Goal: Task Accomplishment & Management: Complete application form

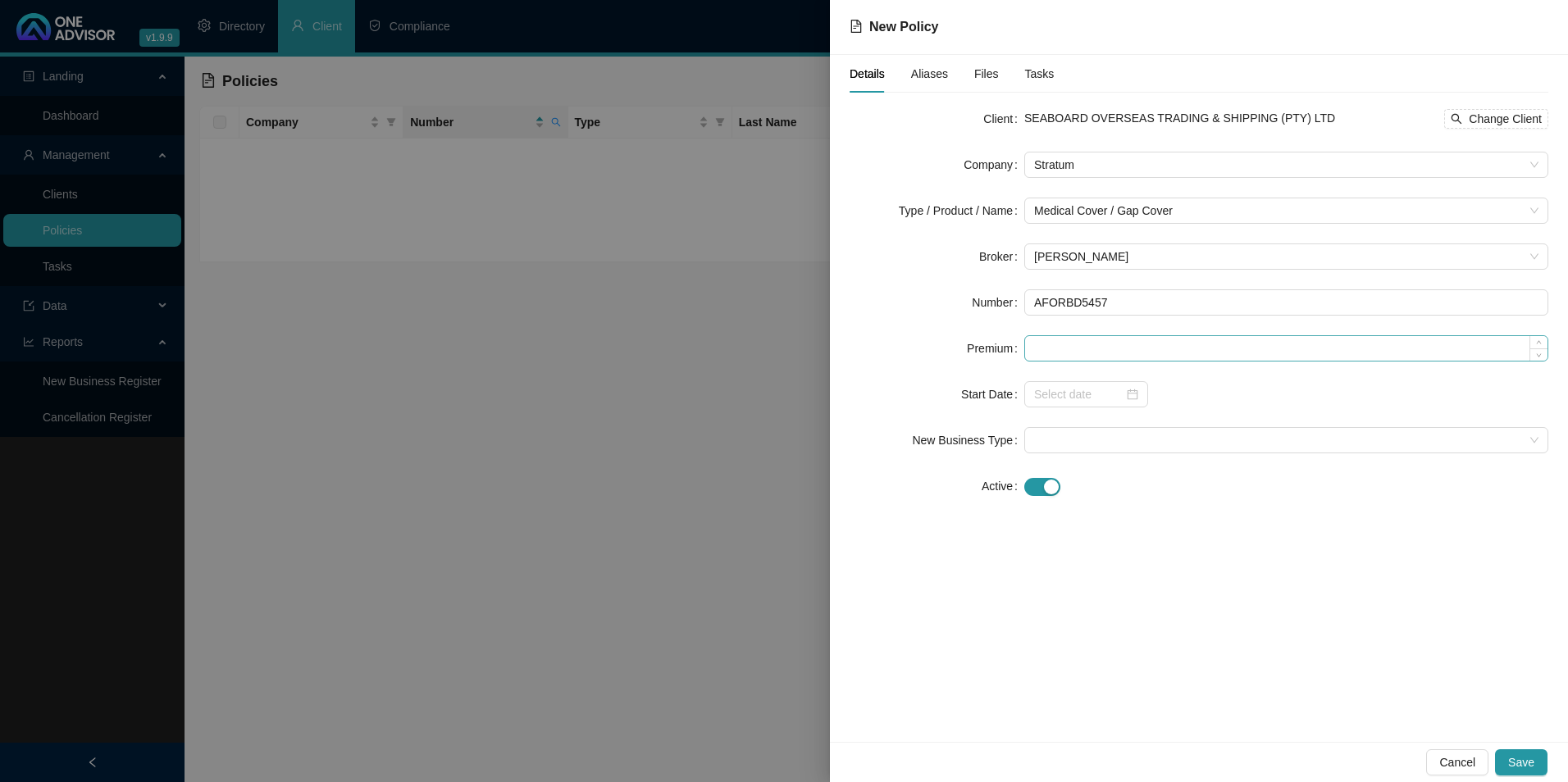
click at [1081, 335] on form "Client SEABOARD OVERSEAS TRADING & SHIPPING (PTY) LTD Change Client Company Str…" at bounding box center [1198, 302] width 698 height 393
paste input "440.00"
type input "440.00"
click at [1076, 398] on input at bounding box center [1079, 394] width 89 height 18
click at [1145, 398] on div at bounding box center [1086, 394] width 124 height 27
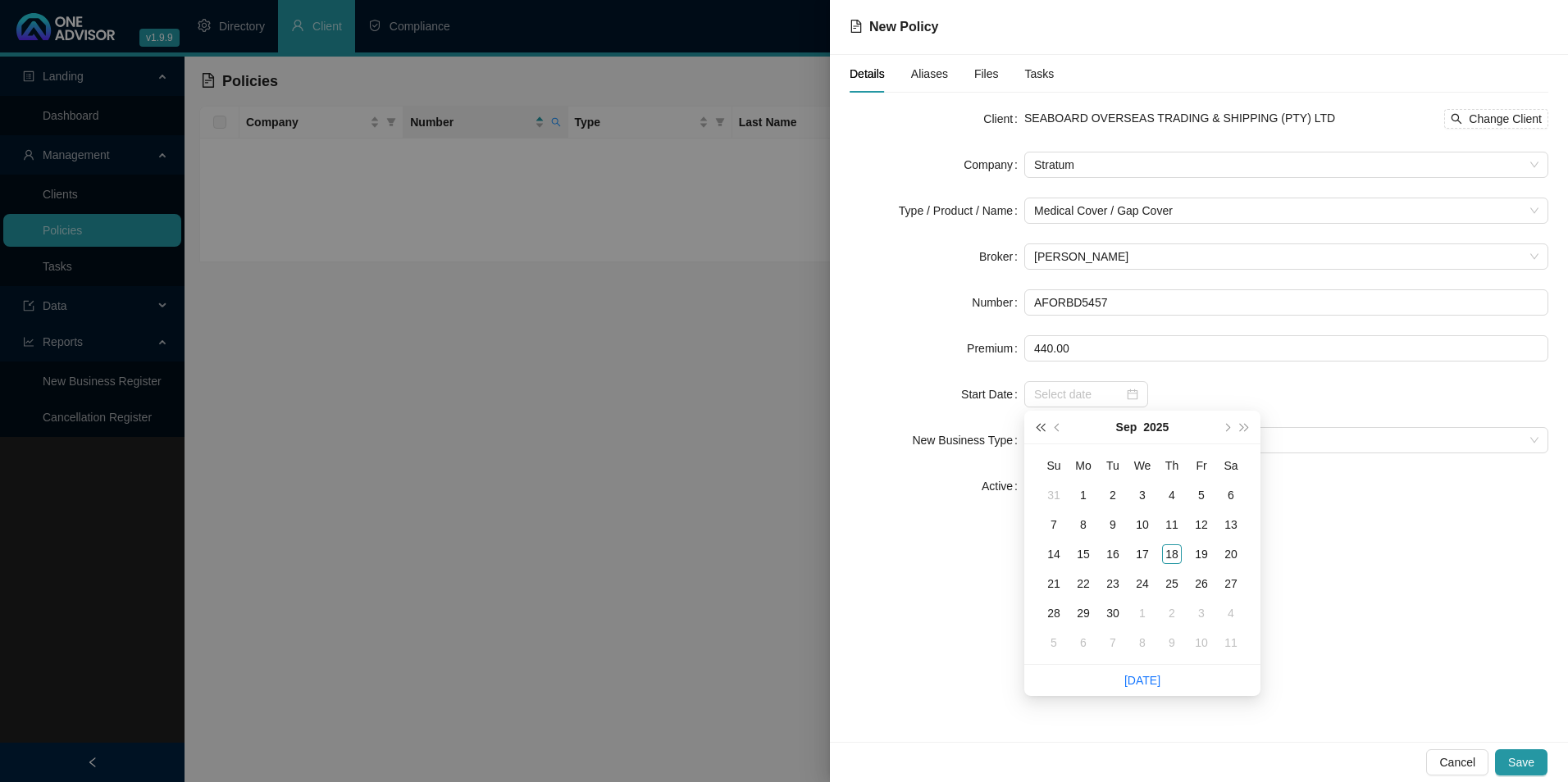
click at [1044, 425] on span "super-prev-year" at bounding box center [1040, 427] width 9 height 9
click at [1042, 426] on span "super-prev-year" at bounding box center [1040, 427] width 9 height 9
click at [1042, 426] on span "super-prev-year" at bounding box center [1040, 427] width 9 height 9
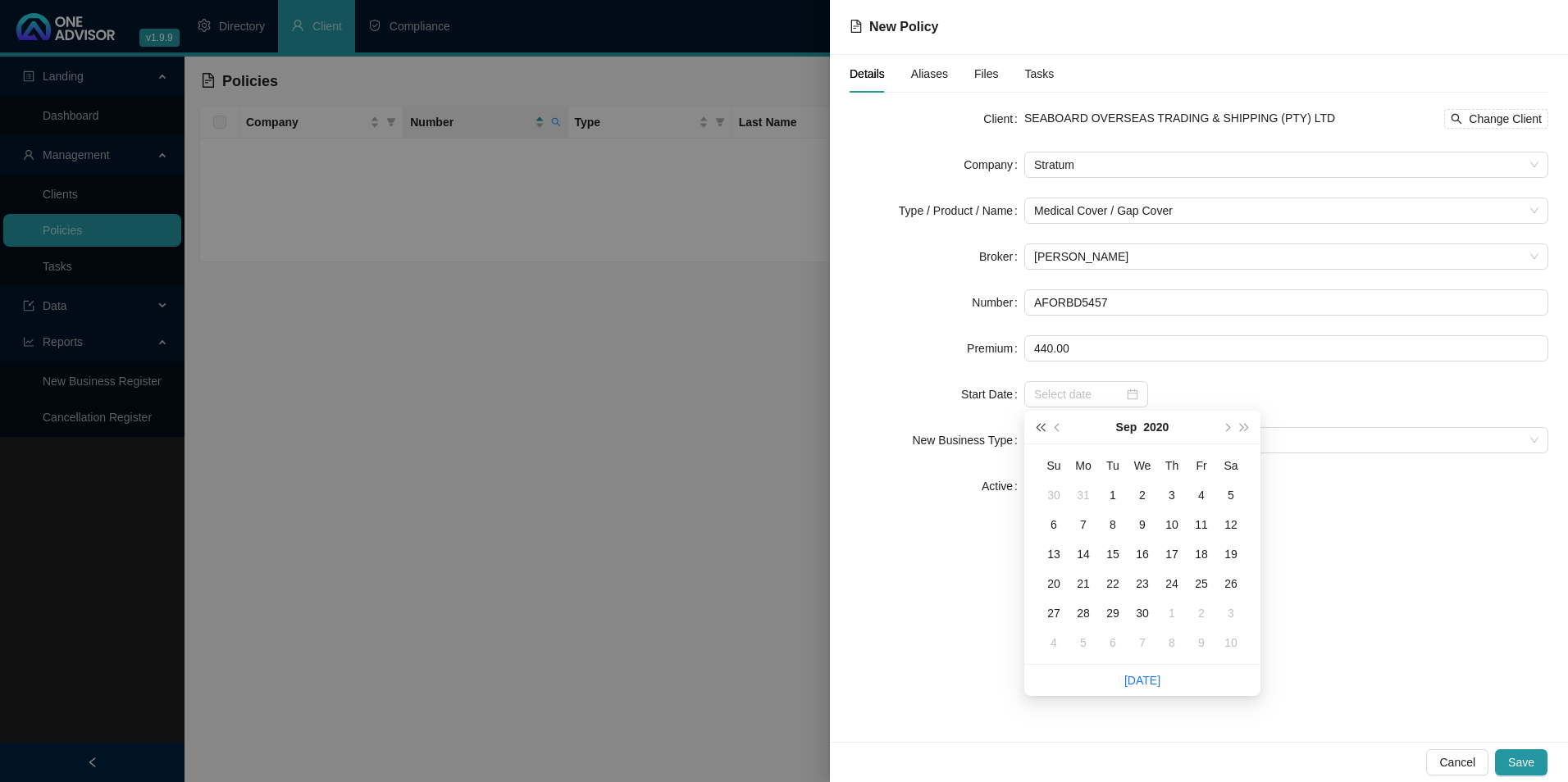
click at [1041, 426] on span "super-prev-year" at bounding box center [1040, 427] width 9 height 9
click at [1040, 426] on span "super-prev-year" at bounding box center [1040, 427] width 9 height 9
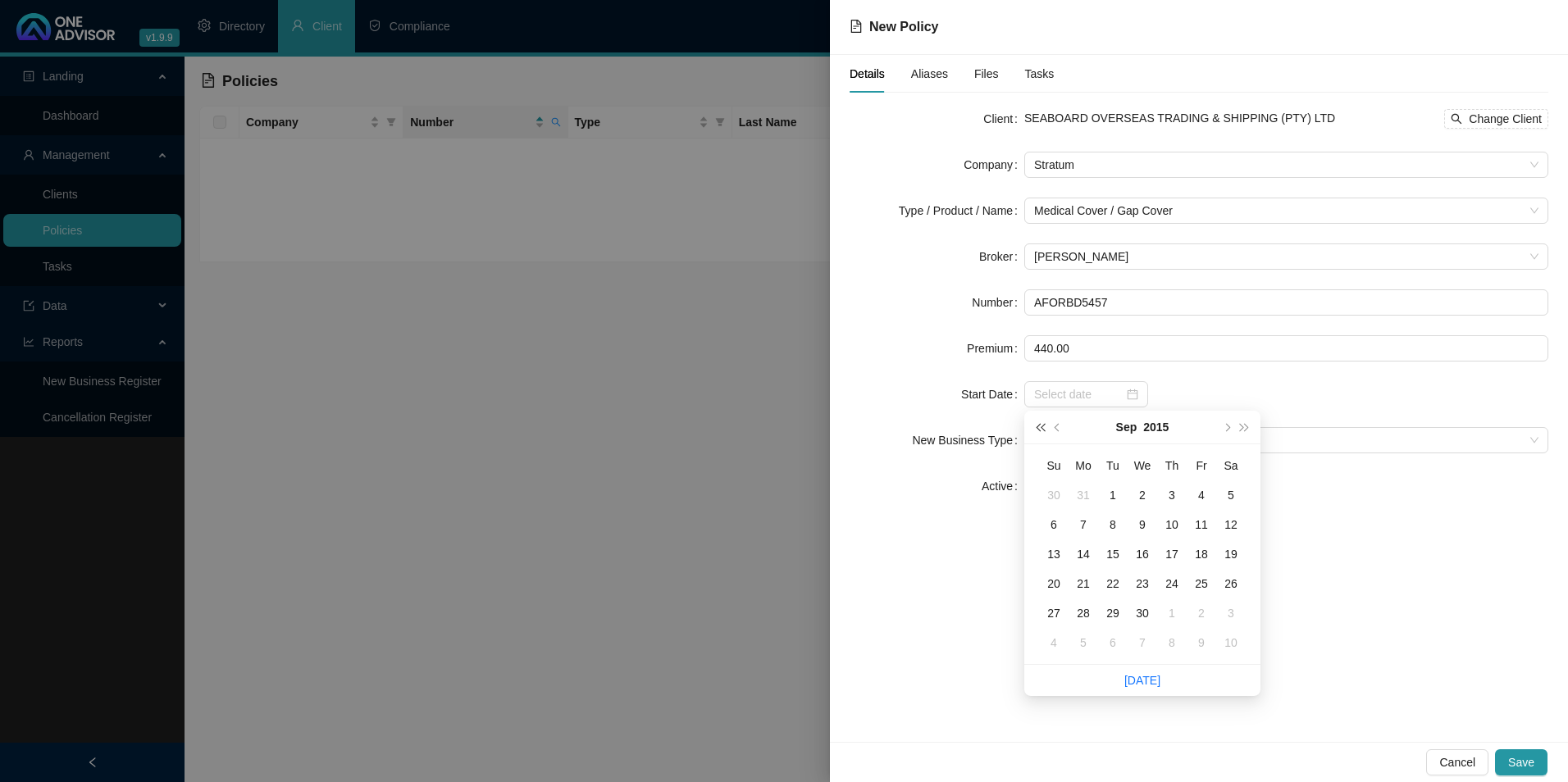
click at [1040, 426] on span "super-prev-year" at bounding box center [1040, 427] width 9 height 9
type input "[DATE]"
click at [1081, 488] on div "1" at bounding box center [1083, 495] width 20 height 20
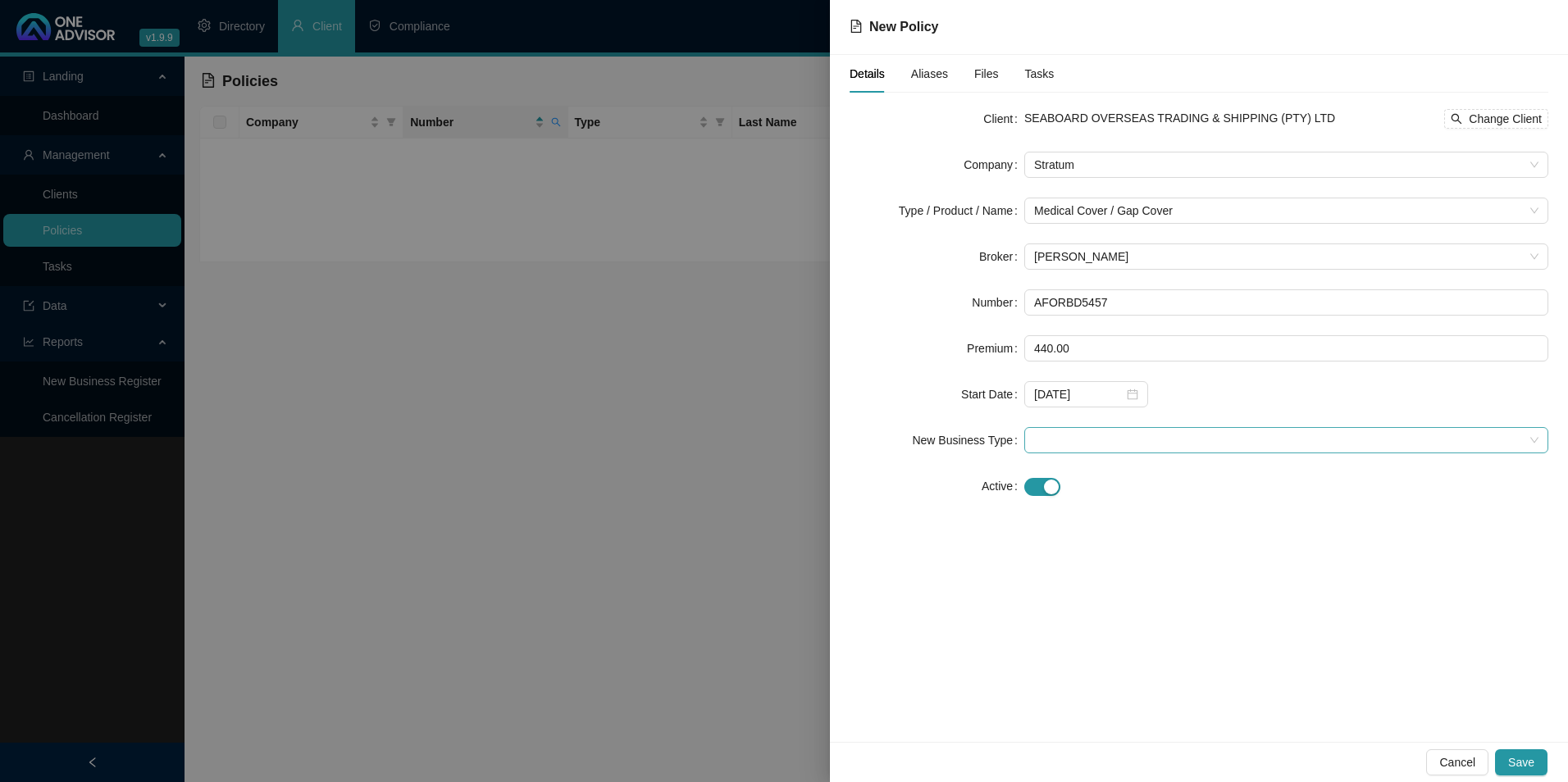
click at [1054, 435] on span at bounding box center [1286, 441] width 505 height 25
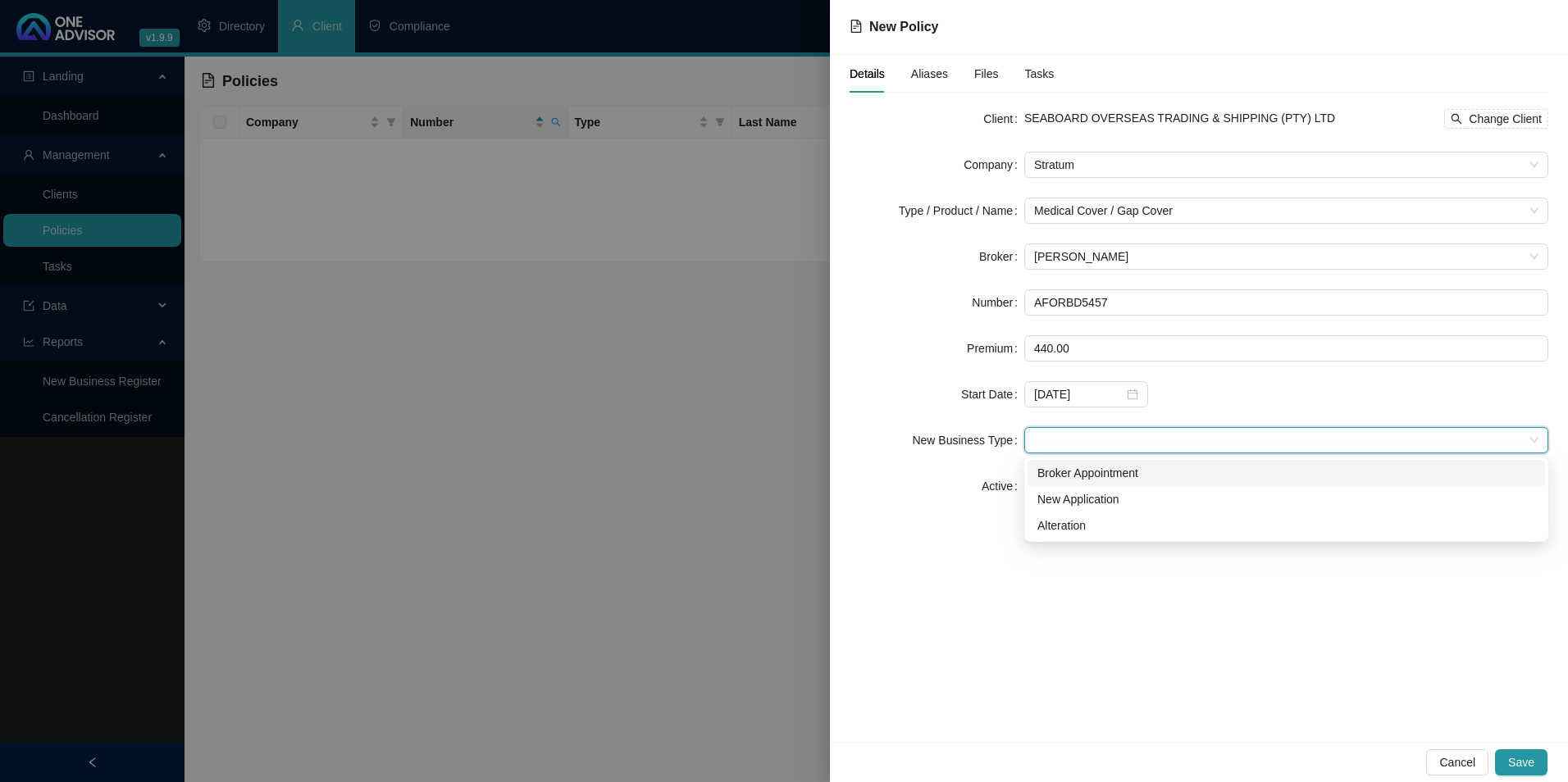
click at [1094, 470] on div "Broker Appointment" at bounding box center [1287, 473] width 498 height 18
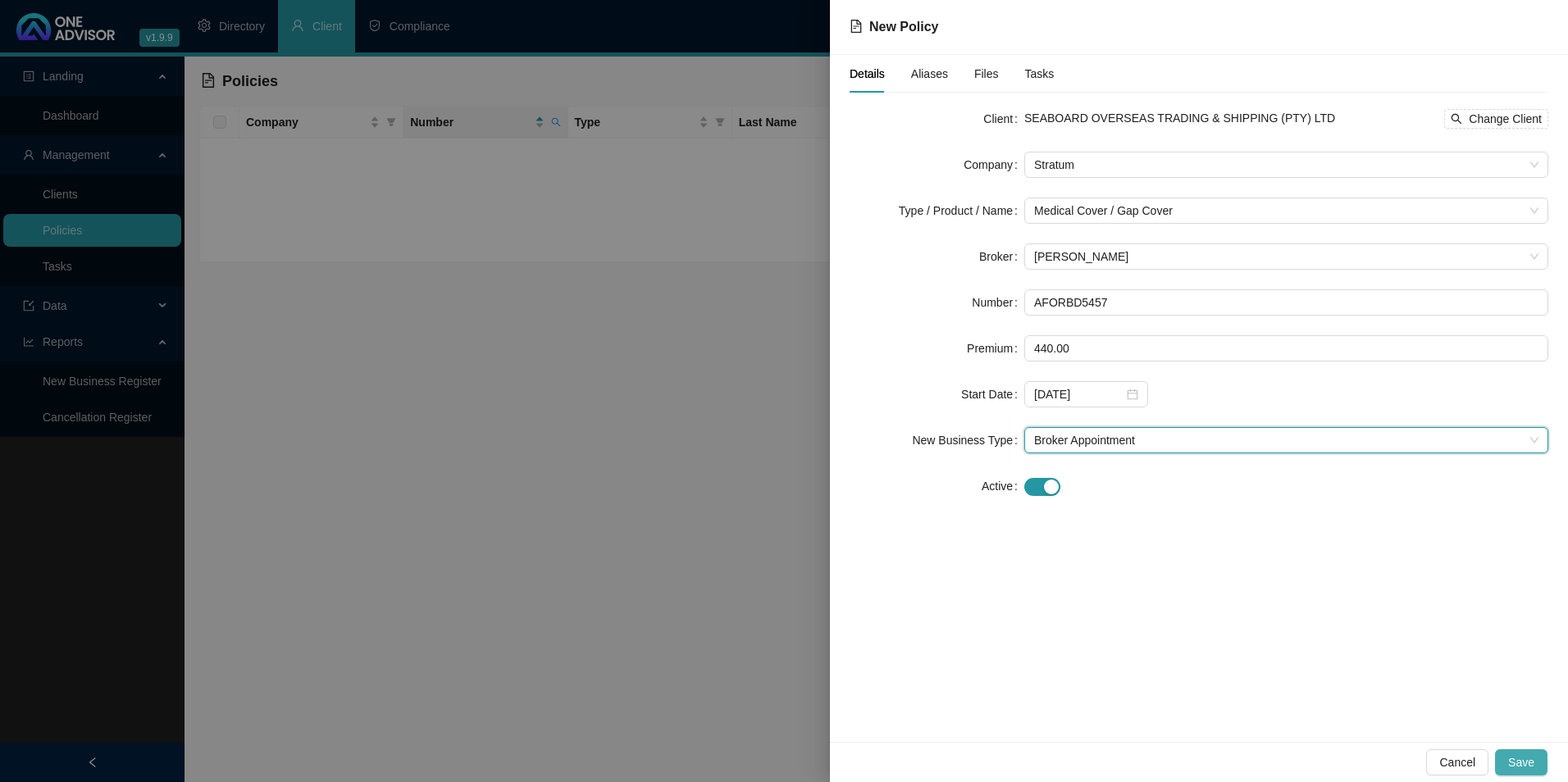
click at [1537, 759] on button "Save" at bounding box center [1520, 763] width 52 height 27
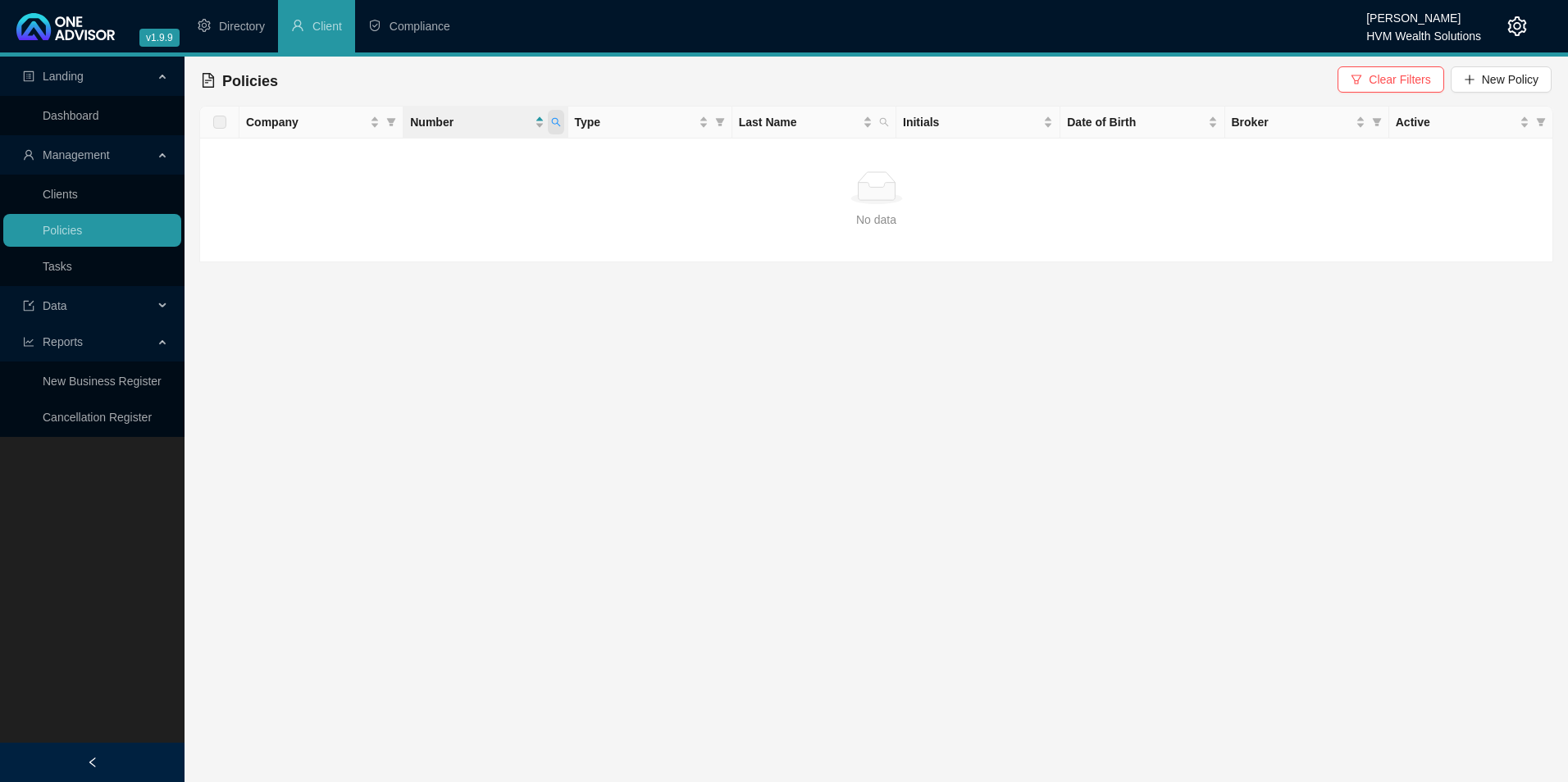
click at [558, 119] on icon "search" at bounding box center [556, 122] width 10 height 10
type input "AFORBD5457"
click at [424, 184] on icon "search" at bounding box center [418, 187] width 11 height 11
